Goal: Task Accomplishment & Management: Manage account settings

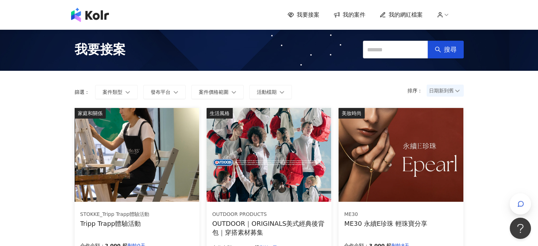
click at [423, 13] on span "我的網紅檔案" at bounding box center [406, 15] width 34 height 8
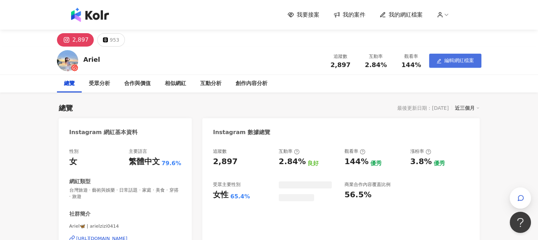
click at [471, 55] on button "編輯網紅檔案" at bounding box center [455, 61] width 52 height 14
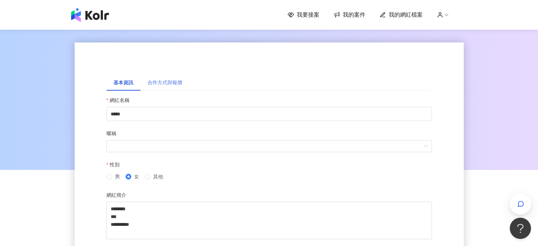
click at [182, 80] on div "合作方式與報價" at bounding box center [164, 82] width 49 height 16
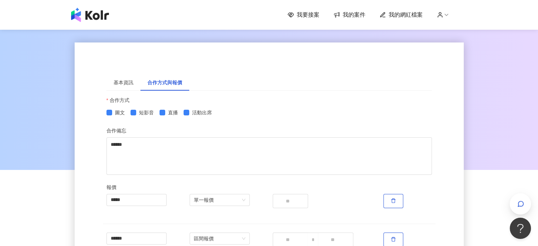
click at [346, 14] on span "我的案件" at bounding box center [354, 15] width 23 height 8
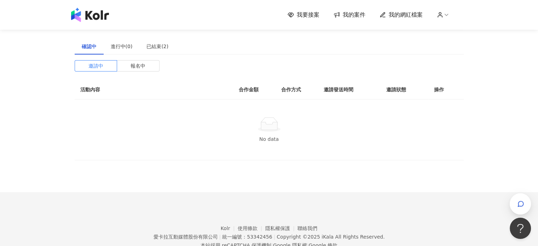
click at [308, 15] on span "我要接案" at bounding box center [308, 15] width 23 height 8
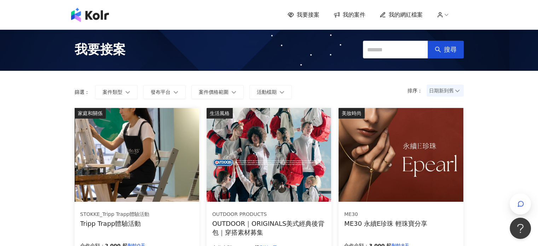
click at [340, 12] on icon at bounding box center [336, 14] width 7 height 7
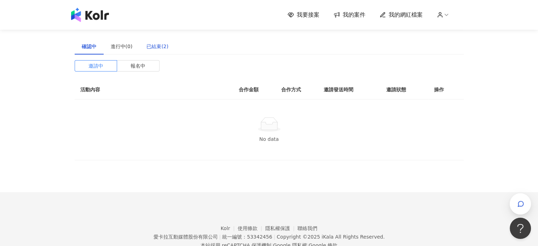
click at [164, 49] on div "已結束(2)" at bounding box center [157, 46] width 22 height 8
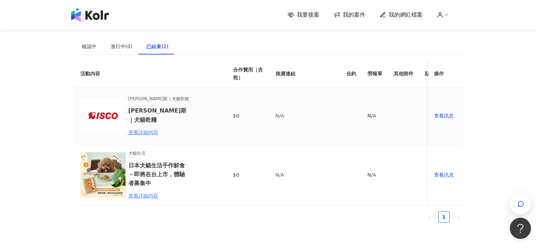
scroll to position [35, 0]
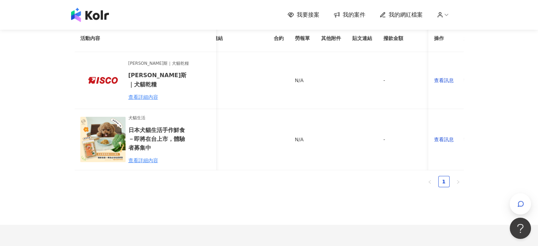
drag, startPoint x: 322, startPoint y: 175, endPoint x: 374, endPoint y: 173, distance: 52.1
click at [374, 170] on div "活動內容 合作費用（含稅） 推廣連結 合約 勞報單 其他附件 貼文連結 撥款金額 撥款狀態 操作 艾澌克 耐吉斯｜犬貓乾糧 艾澌克 耐吉斯｜犬貓乾糧 查看詳細…" at bounding box center [269, 97] width 389 height 145
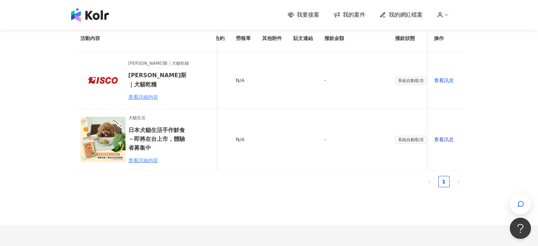
scroll to position [0, 138]
click at [519, 136] on div "我要接案 我的案件 我的網紅檔案 建議執行流程 確認中 進行中(0) 已結束(2) 邀請中 報名中 活動內容 合作金額 合作方式 邀請發送時間 邀請狀態 操作…" at bounding box center [269, 134] width 538 height 338
click at [443, 75] on td "查看訊息" at bounding box center [445, 80] width 35 height 57
click at [444, 78] on div "查看訊息" at bounding box center [446, 80] width 24 height 8
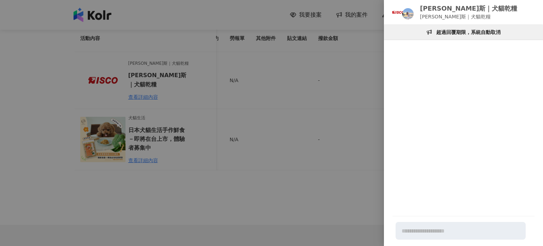
click at [259, 194] on div at bounding box center [271, 123] width 543 height 246
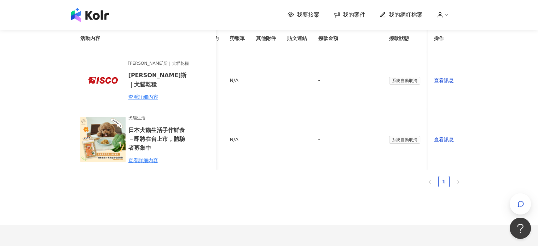
click at [309, 14] on span "我要接案" at bounding box center [308, 15] width 23 height 8
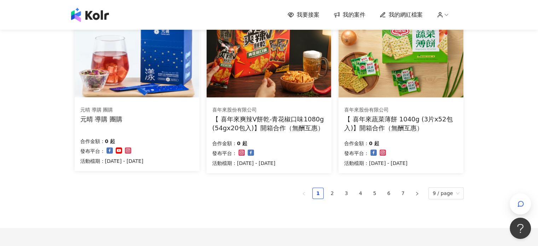
scroll to position [514, 0]
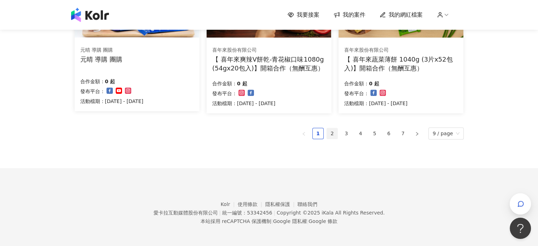
click at [332, 133] on link "2" at bounding box center [332, 133] width 11 height 11
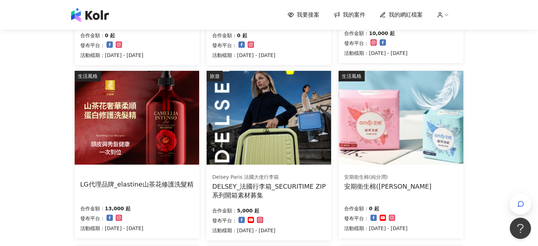
scroll to position [495, 0]
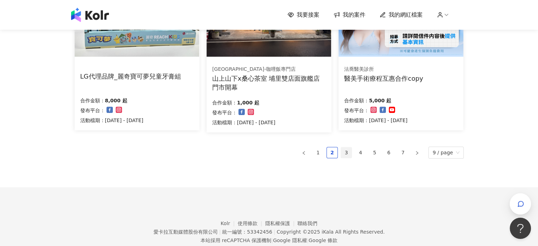
click at [347, 153] on link "3" at bounding box center [346, 152] width 11 height 11
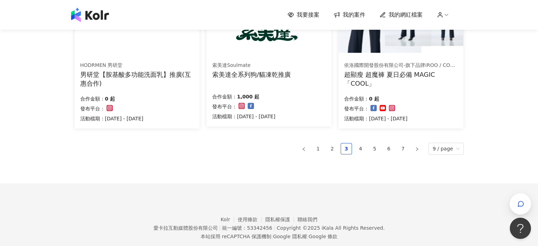
scroll to position [514, 0]
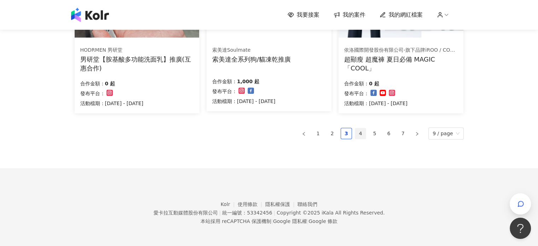
click at [360, 133] on link "4" at bounding box center [360, 133] width 11 height 11
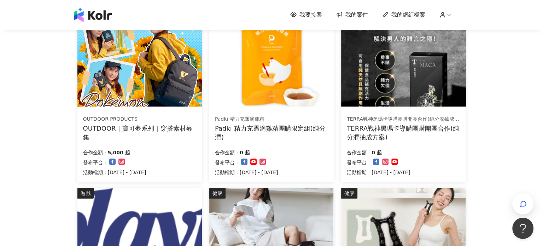
scroll to position [52, 0]
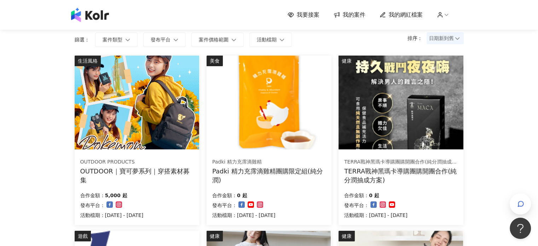
click at [170, 120] on img at bounding box center [137, 103] width 124 height 94
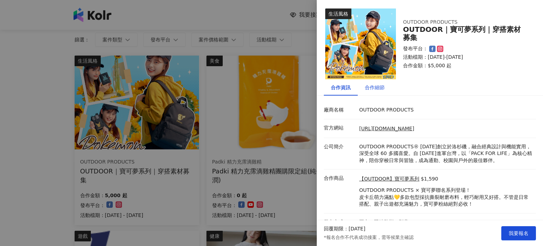
click at [371, 89] on div "合作細節" at bounding box center [375, 87] width 20 height 8
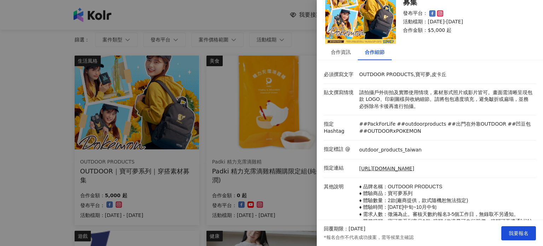
scroll to position [71, 0]
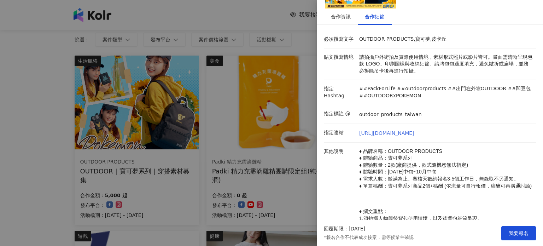
click at [414, 132] on link "[URL][DOMAIN_NAME]" at bounding box center [386, 133] width 55 height 7
click at [124, 5] on div at bounding box center [271, 123] width 543 height 246
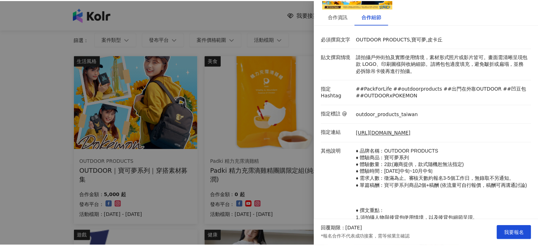
scroll to position [0, 0]
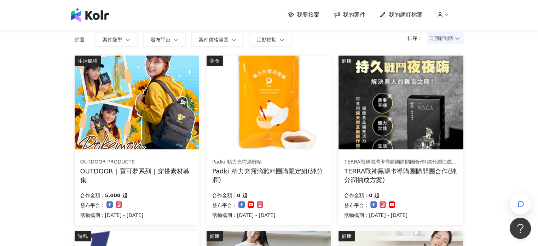
click at [91, 17] on img at bounding box center [90, 15] width 38 height 14
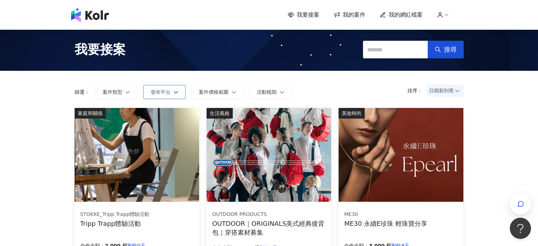
click at [174, 94] on icon "button" at bounding box center [175, 91] width 5 height 5
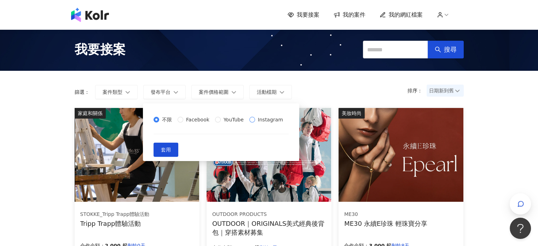
click at [255, 123] on span "Instagram" at bounding box center [270, 120] width 31 height 8
click at [178, 157] on button "套用" at bounding box center [165, 149] width 25 height 14
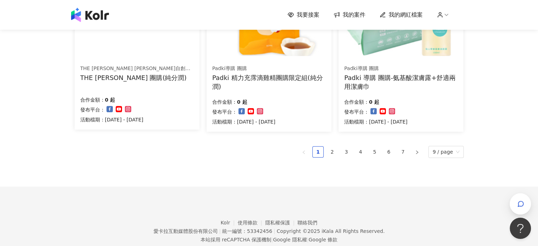
scroll to position [552, 0]
